Goal: Task Accomplishment & Management: Manage account settings

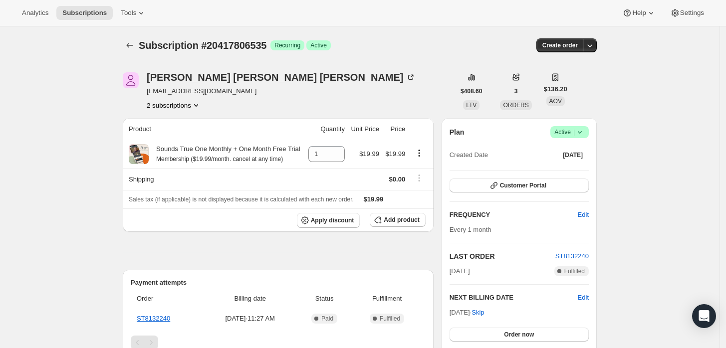
click at [589, 133] on span "Success Active |" at bounding box center [570, 132] width 38 height 12
click at [565, 172] on span "Cancel subscription" at bounding box center [573, 168] width 56 height 7
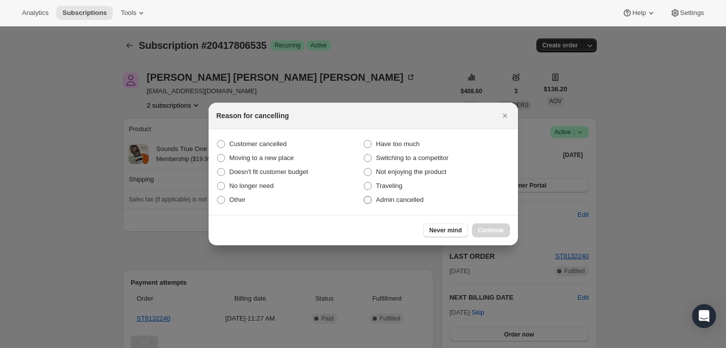
click at [387, 199] on span "Admin cancelled" at bounding box center [399, 199] width 47 height 7
click at [364, 197] on input "Admin cancelled" at bounding box center [364, 196] width 0 height 0
radio input "true"
click at [485, 226] on button "Continue" at bounding box center [491, 231] width 38 height 14
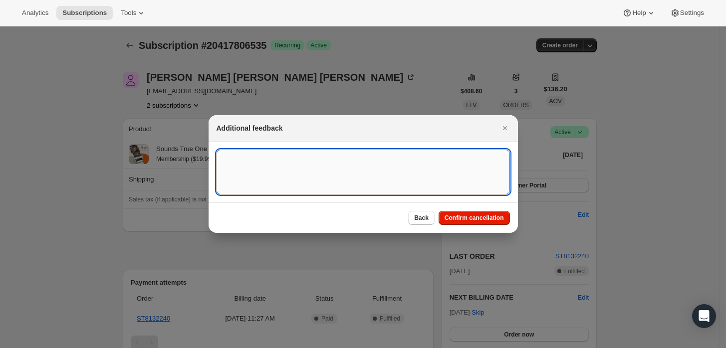
click at [390, 183] on textarea ":rbj:" at bounding box center [364, 172] width 294 height 45
type textarea "Customer requested cancellation."
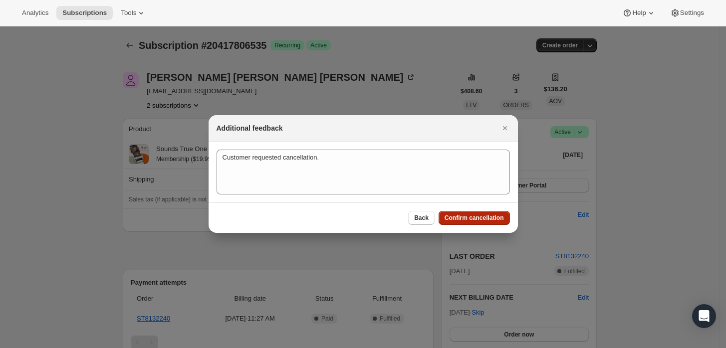
click at [464, 212] on button "Confirm cancellation" at bounding box center [474, 218] width 71 height 14
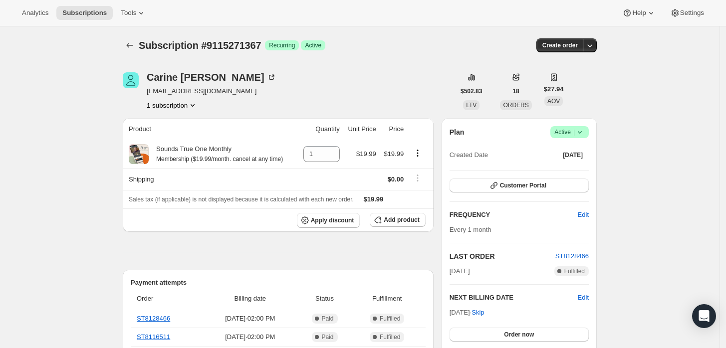
click at [575, 129] on span "Active |" at bounding box center [570, 132] width 30 height 10
click at [547, 162] on button "Cancel subscription" at bounding box center [573, 169] width 62 height 16
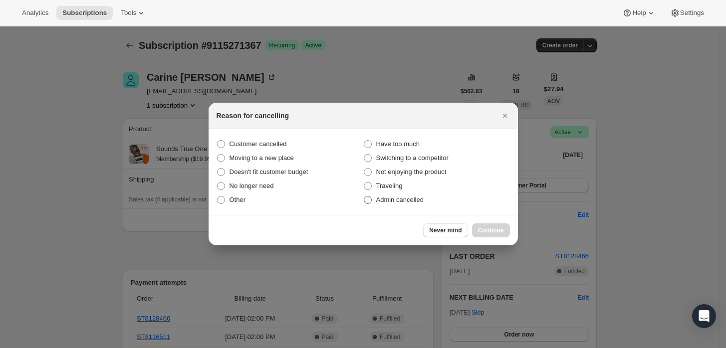
click at [413, 201] on span "Admin cancelled" at bounding box center [399, 199] width 47 height 7
click at [364, 197] on input "Admin cancelled" at bounding box center [364, 196] width 0 height 0
radio input "true"
click at [479, 234] on span "Continue" at bounding box center [491, 231] width 26 height 8
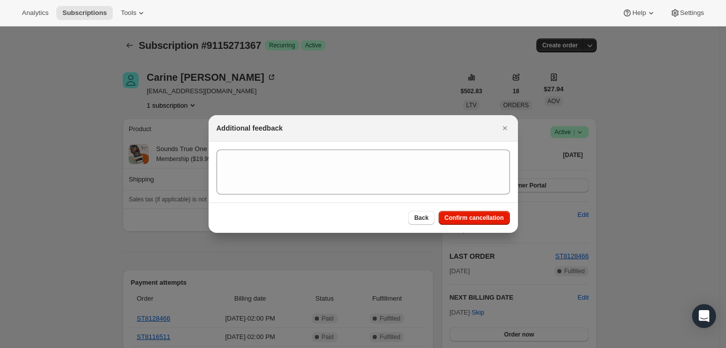
click at [437, 203] on div "Back Confirm cancellation" at bounding box center [364, 218] width 310 height 30
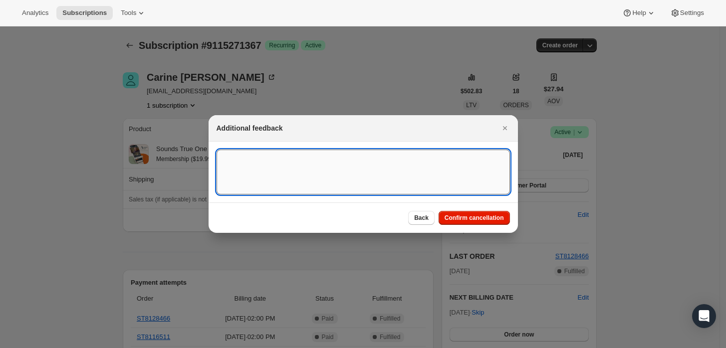
click at [418, 178] on textarea ":rbj:" at bounding box center [364, 172] width 294 height 45
type textarea "Customer requested cancellation."
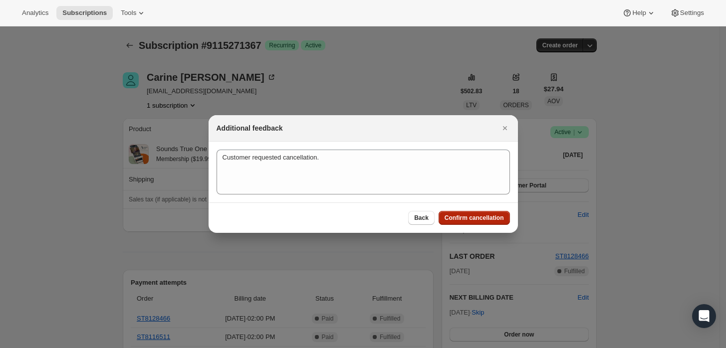
click at [463, 221] on span "Confirm cancellation" at bounding box center [474, 218] width 59 height 8
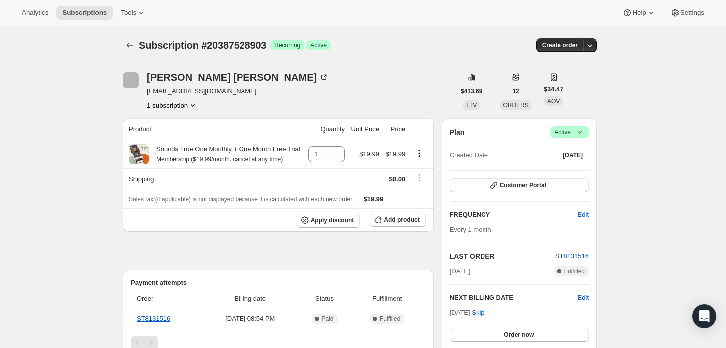
click at [583, 131] on icon at bounding box center [580, 132] width 10 height 10
click at [558, 151] on span "Pause subscription" at bounding box center [572, 151] width 55 height 7
click at [582, 131] on icon at bounding box center [580, 132] width 4 height 2
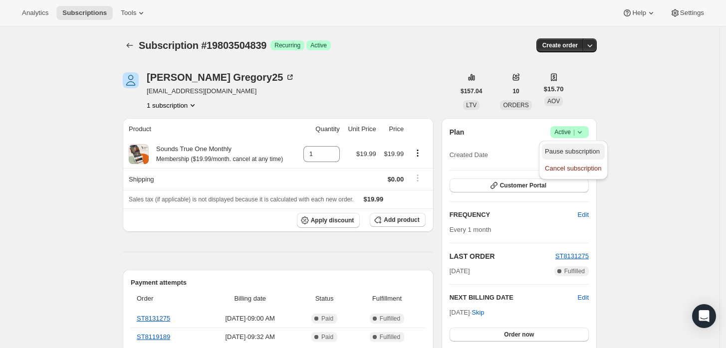
click at [559, 156] on span "Pause subscription" at bounding box center [573, 152] width 56 height 10
